Goal: Information Seeking & Learning: Learn about a topic

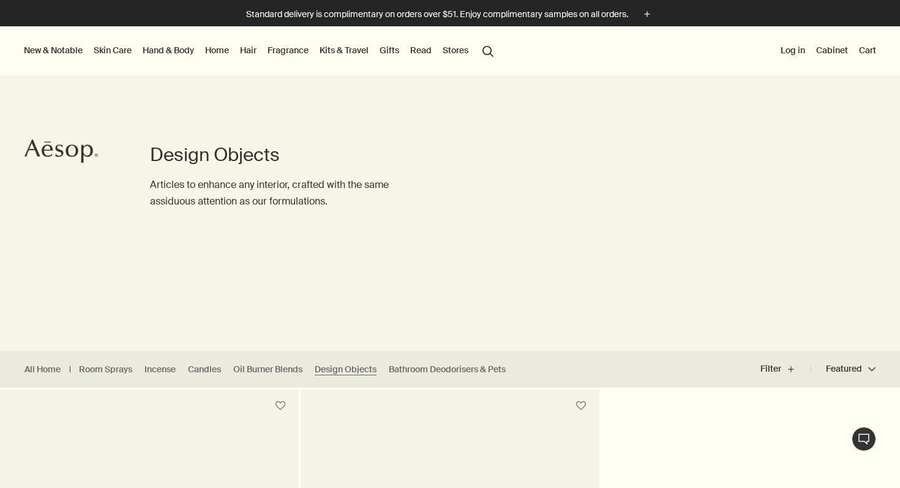
click at [121, 53] on link "Skin Care" at bounding box center [112, 50] width 43 height 16
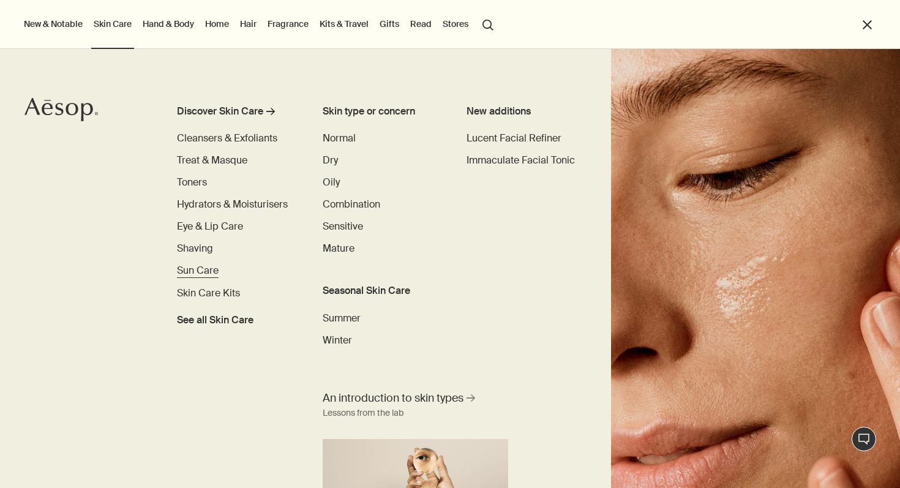
click at [205, 270] on span "Sun Care" at bounding box center [198, 270] width 42 height 13
